Goal: Task Accomplishment & Management: Use online tool/utility

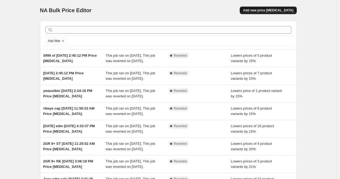
click at [285, 9] on span "Add new price [MEDICAL_DATA]" at bounding box center [268, 10] width 50 height 4
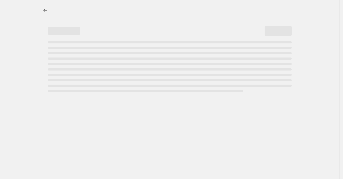
select select "percentage"
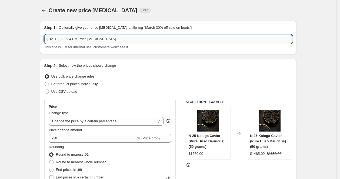
click at [49, 38] on input "[DATE] 2:32:34 PM Price [MEDICAL_DATA]" at bounding box center [168, 39] width 248 height 9
type input "Flash sale [DATE] 2:32:34 PM Price [MEDICAL_DATA]"
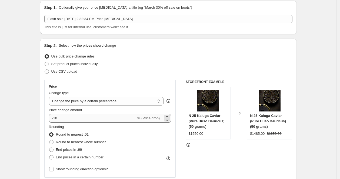
scroll to position [30, 0]
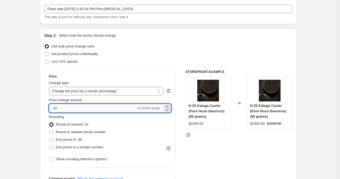
click at [57, 106] on input "-10" at bounding box center [92, 108] width 87 height 9
type input "-20"
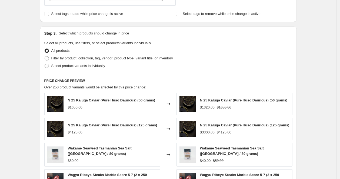
scroll to position [271, 0]
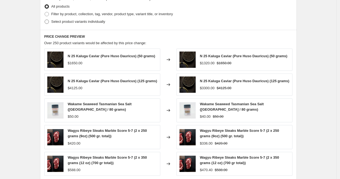
click at [67, 24] on span "Select product variants individually" at bounding box center [78, 21] width 54 height 4
click at [45, 20] on input "Select product variants individually" at bounding box center [45, 19] width 0 height 0
radio input "true"
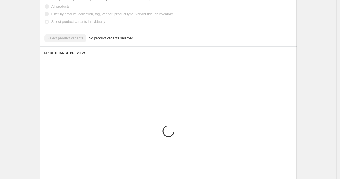
scroll to position [243, 0]
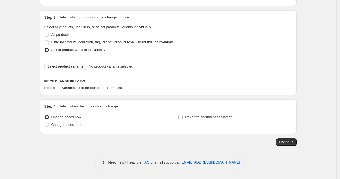
click at [76, 68] on span "Select product variants" at bounding box center [66, 66] width 36 height 4
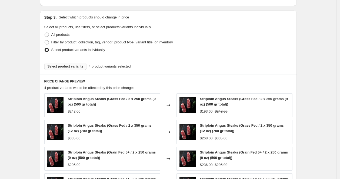
scroll to position [361, 0]
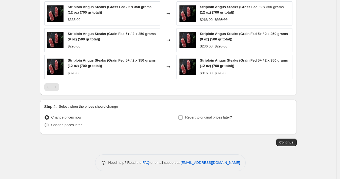
click at [75, 124] on span "Change prices later" at bounding box center [66, 125] width 31 height 4
click at [45, 123] on input "Change prices later" at bounding box center [45, 123] width 0 height 0
radio input "true"
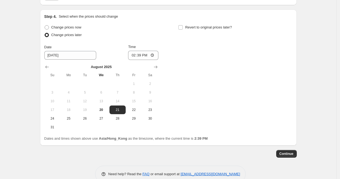
scroll to position [451, 0]
click at [122, 109] on span "21" at bounding box center [118, 109] width 12 height 4
click at [140, 57] on input "14:39" at bounding box center [143, 54] width 30 height 9
click at [135, 54] on input "14:39" at bounding box center [143, 54] width 30 height 9
type input "00:00"
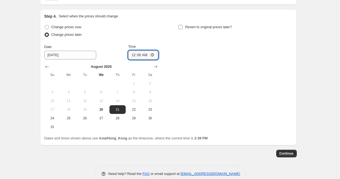
click at [192, 25] on span "Revert to original prices later?" at bounding box center [208, 27] width 47 height 4
click at [183, 25] on input "Revert to original prices later?" at bounding box center [181, 27] width 4 height 4
checkbox input "true"
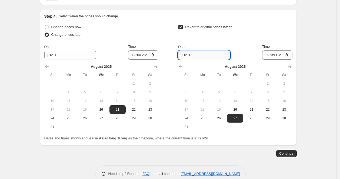
click at [200, 54] on input "[DATE]" at bounding box center [204, 55] width 52 height 9
click at [190, 53] on input "[DATE]" at bounding box center [204, 55] width 52 height 9
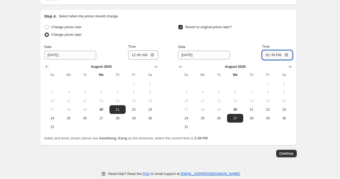
click at [270, 55] on input "14:39" at bounding box center [278, 54] width 30 height 9
type input "01:00"
click at [258, 41] on div "Revert to original prices later? Date [DATE] Time 01:00 [DATE] Su Mo Tu We Th F…" at bounding box center [235, 77] width 114 height 108
click at [256, 119] on span "28" at bounding box center [252, 118] width 12 height 4
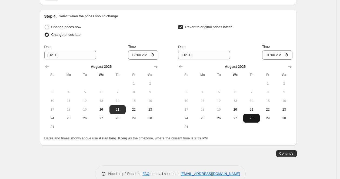
type input "[DATE]"
click at [271, 28] on div "Revert to original prices later?" at bounding box center [235, 31] width 114 height 16
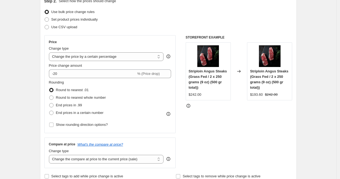
scroll to position [30, 0]
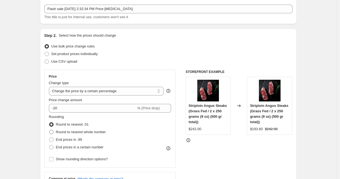
click at [68, 129] on label "Round to nearest whole number" at bounding box center [77, 132] width 57 height 8
click at [50, 130] on input "Round to nearest whole number" at bounding box center [49, 130] width 0 height 0
radio input "true"
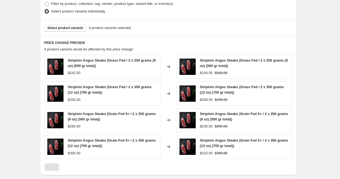
scroll to position [210, 0]
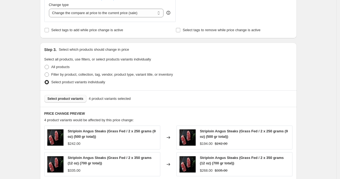
click at [74, 97] on span "Select product variants" at bounding box center [66, 98] width 36 height 4
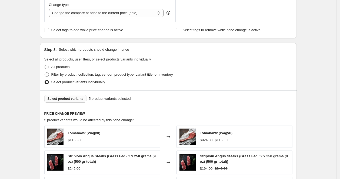
click at [72, 99] on span "Select product variants" at bounding box center [66, 98] width 36 height 4
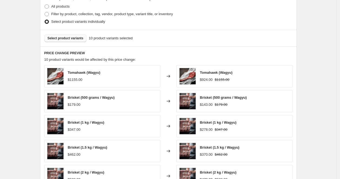
scroll to position [240, 0]
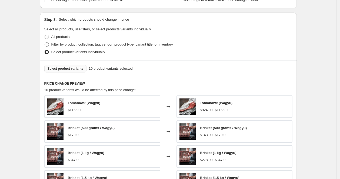
click at [79, 69] on span "Select product variants" at bounding box center [66, 68] width 36 height 4
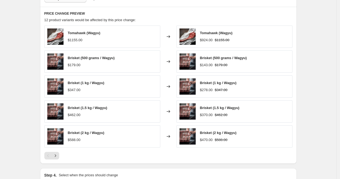
scroll to position [361, 0]
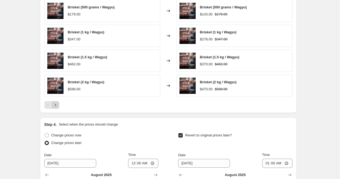
click at [56, 102] on icon "Next" at bounding box center [55, 104] width 5 height 5
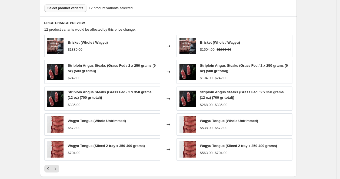
scroll to position [271, 0]
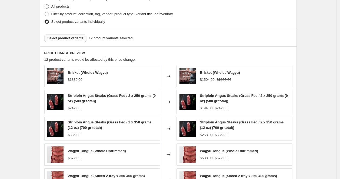
click at [67, 42] on button "Select product variants" at bounding box center [65, 38] width 42 height 8
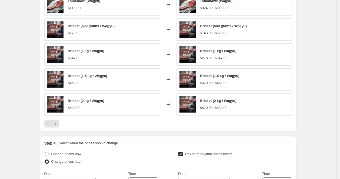
scroll to position [391, 0]
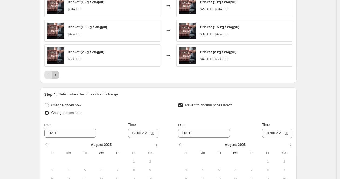
click at [56, 75] on icon "Next" at bounding box center [55, 74] width 5 height 5
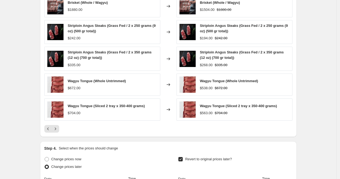
scroll to position [331, 0]
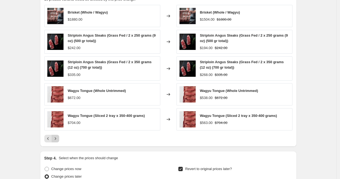
click at [56, 139] on icon "Next" at bounding box center [55, 138] width 5 height 5
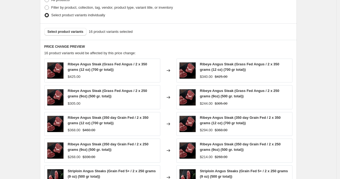
scroll to position [210, 0]
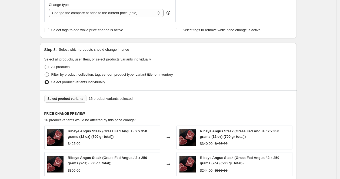
click at [60, 97] on span "Select product variants" at bounding box center [66, 98] width 36 height 4
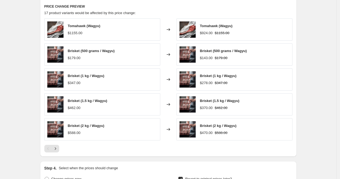
scroll to position [361, 0]
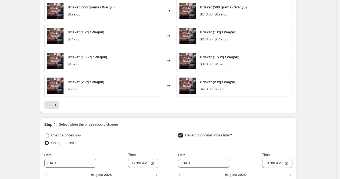
click at [56, 109] on div "PRICE CHANGE PREVIEW 17 product variants would be affected by this price change…" at bounding box center [168, 34] width 257 height 157
click at [56, 106] on icon "Next" at bounding box center [55, 104] width 5 height 5
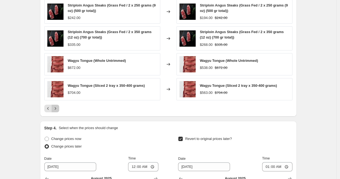
click at [56, 106] on icon "Next" at bounding box center [55, 108] width 5 height 5
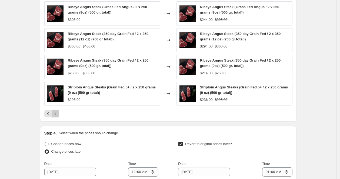
click at [54, 111] on icon "Next" at bounding box center [55, 113] width 5 height 5
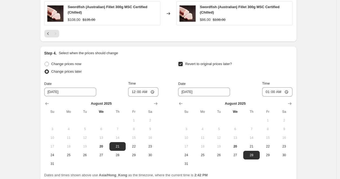
scroll to position [301, 0]
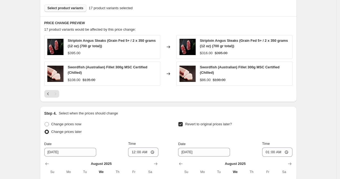
click at [68, 10] on button "Select product variants" at bounding box center [65, 8] width 42 height 8
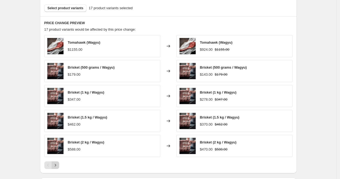
click at [57, 167] on icon "Next" at bounding box center [55, 164] width 5 height 5
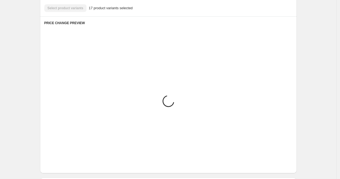
click at [57, 167] on icon "Next" at bounding box center [55, 164] width 5 height 5
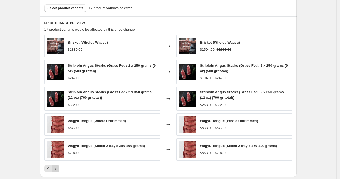
click at [57, 167] on icon "Next" at bounding box center [55, 168] width 5 height 5
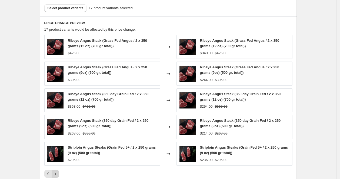
click at [57, 167] on div "Ribeye Angus Steak (Grass Fed Angus / 2 x 350 grams (12 oz) (700 gr total)) $42…" at bounding box center [168, 106] width 248 height 142
click at [56, 173] on icon "Next" at bounding box center [55, 173] width 1 height 2
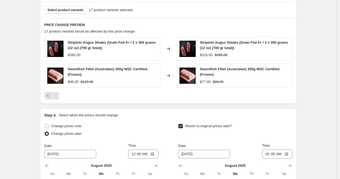
scroll to position [289, 0]
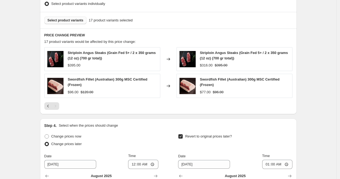
click at [68, 22] on span "Select product variants" at bounding box center [66, 20] width 36 height 4
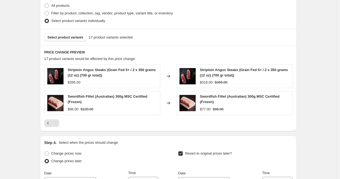
scroll to position [228, 0]
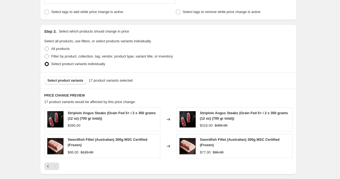
click at [74, 75] on div "Select product variants 17 product variants selected" at bounding box center [168, 80] width 257 height 17
click at [77, 84] on button "Select product variants" at bounding box center [65, 81] width 42 height 8
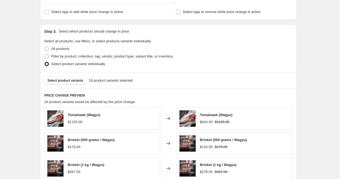
scroll to position [349, 0]
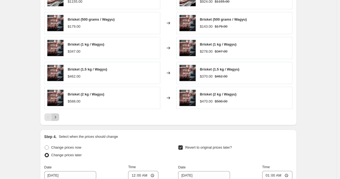
click at [55, 115] on icon "Next" at bounding box center [55, 116] width 5 height 5
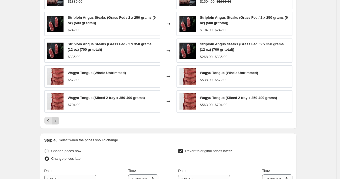
click at [58, 117] on button "Next" at bounding box center [56, 121] width 8 height 8
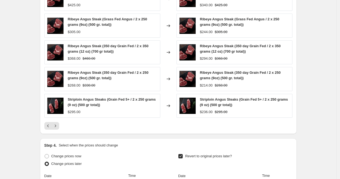
scroll to position [379, 0]
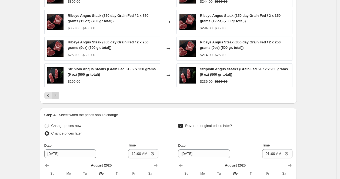
click at [56, 94] on icon "Next" at bounding box center [55, 95] width 5 height 5
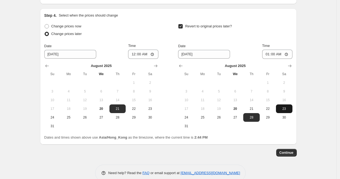
scroll to position [382, 0]
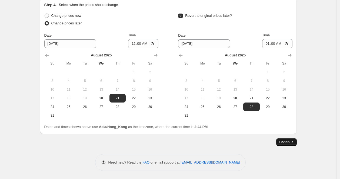
click at [285, 145] on button "Continue" at bounding box center [287, 142] width 21 height 8
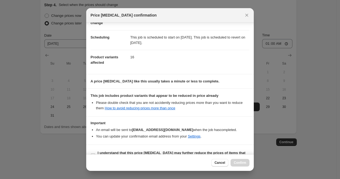
scroll to position [48, 0]
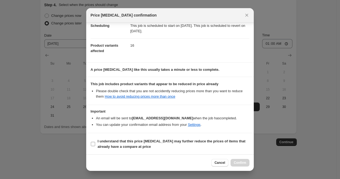
click at [107, 141] on b "I understand that this price [MEDICAL_DATA] may further reduce the prices of it…" at bounding box center [172, 143] width 148 height 9
click at [95, 142] on input "I understand that this price [MEDICAL_DATA] may further reduce the prices of it…" at bounding box center [93, 144] width 4 height 4
checkbox input "true"
click at [248, 161] on button "Confirm" at bounding box center [240, 163] width 19 height 8
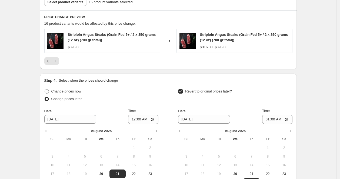
scroll to position [292, 0]
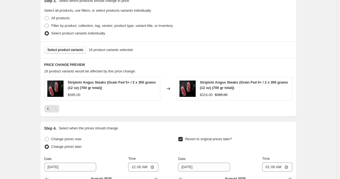
click at [69, 48] on span "Select product variants" at bounding box center [66, 50] width 36 height 4
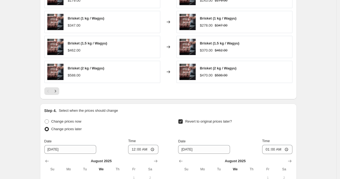
scroll to position [442, 0]
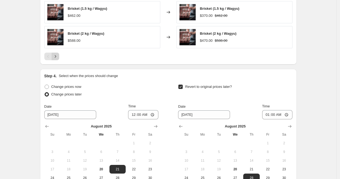
click at [58, 56] on icon "Next" at bounding box center [55, 56] width 5 height 5
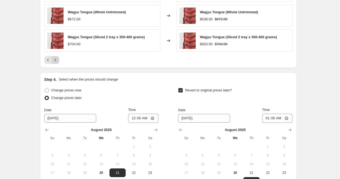
click at [58, 56] on button "Next" at bounding box center [56, 60] width 8 height 8
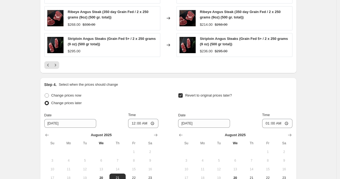
click at [58, 64] on icon "Next" at bounding box center [55, 64] width 5 height 5
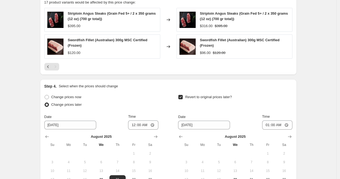
scroll to position [442, 0]
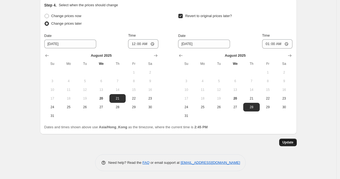
click at [294, 140] on span "Update" at bounding box center [288, 142] width 11 height 4
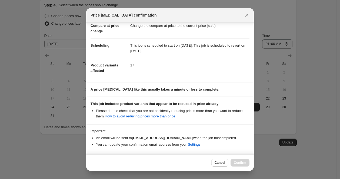
scroll to position [48, 0]
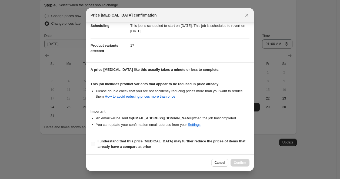
click at [128, 140] on b "I understand that this price [MEDICAL_DATA] may further reduce the prices of it…" at bounding box center [172, 143] width 148 height 9
click at [95, 142] on input "I understand that this price [MEDICAL_DATA] may further reduce the prices of it…" at bounding box center [93, 144] width 4 height 4
checkbox input "true"
click at [234, 160] on button "Confirm" at bounding box center [240, 163] width 19 height 8
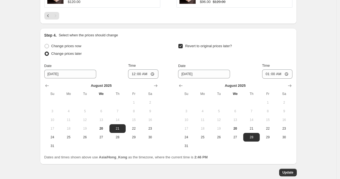
scroll to position [322, 0]
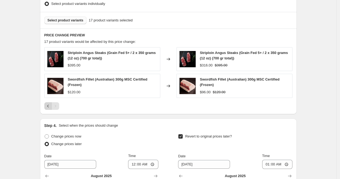
click at [48, 105] on icon "Previous" at bounding box center [47, 105] width 5 height 5
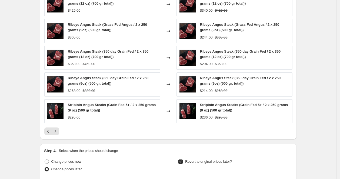
scroll to position [231, 0]
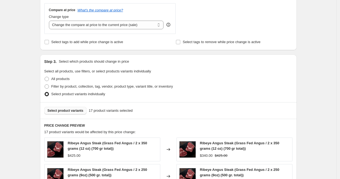
click at [80, 109] on span "Select product variants" at bounding box center [66, 110] width 36 height 4
click at [56, 109] on span "Select product variants" at bounding box center [66, 110] width 36 height 4
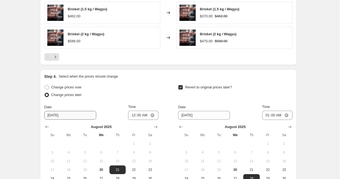
scroll to position [352, 0]
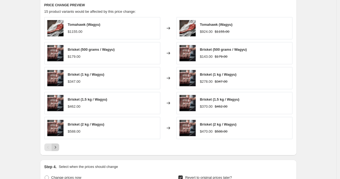
click at [55, 146] on icon "Next" at bounding box center [55, 146] width 5 height 5
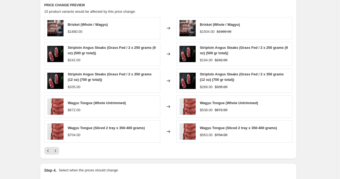
click at [61, 149] on div at bounding box center [168, 151] width 248 height 8
click at [57, 149] on icon "Next" at bounding box center [55, 150] width 5 height 5
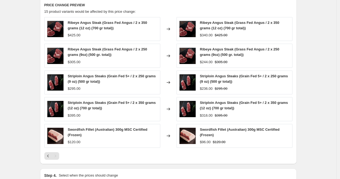
click at [57, 155] on div "Pagination" at bounding box center [56, 156] width 8 height 8
click at [51, 155] on icon "Previous" at bounding box center [47, 155] width 5 height 5
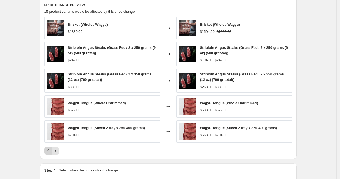
click at [51, 151] on icon "Previous" at bounding box center [47, 150] width 5 height 5
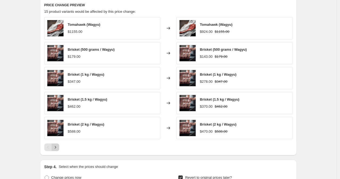
click at [57, 147] on icon "Next" at bounding box center [55, 146] width 5 height 5
